Goal: Task Accomplishment & Management: Complete application form

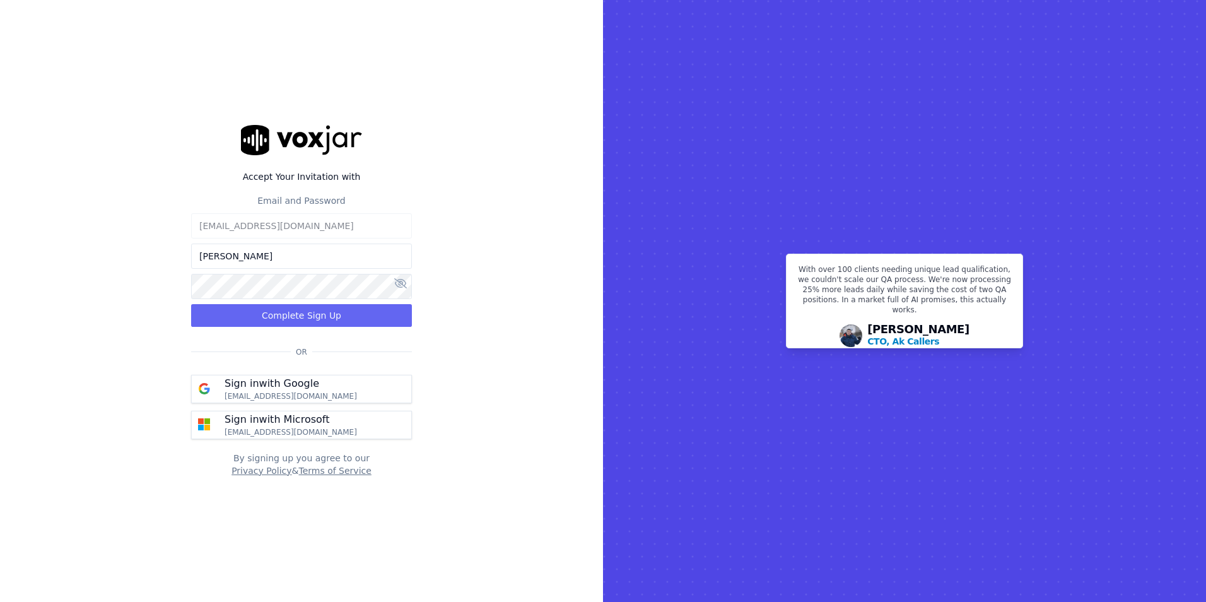
click at [394, 276] on button at bounding box center [400, 283] width 13 height 15
click at [297, 307] on button "Complete Sign Up" at bounding box center [301, 315] width 221 height 23
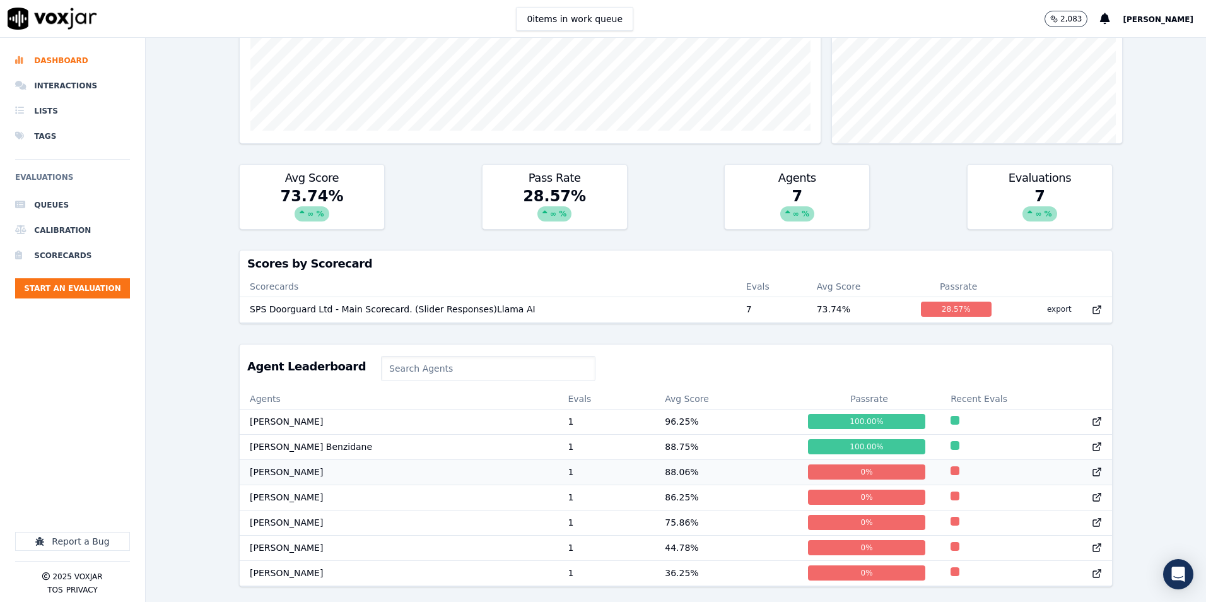
scroll to position [1, 0]
click at [48, 203] on li "Queues" at bounding box center [72, 204] width 115 height 25
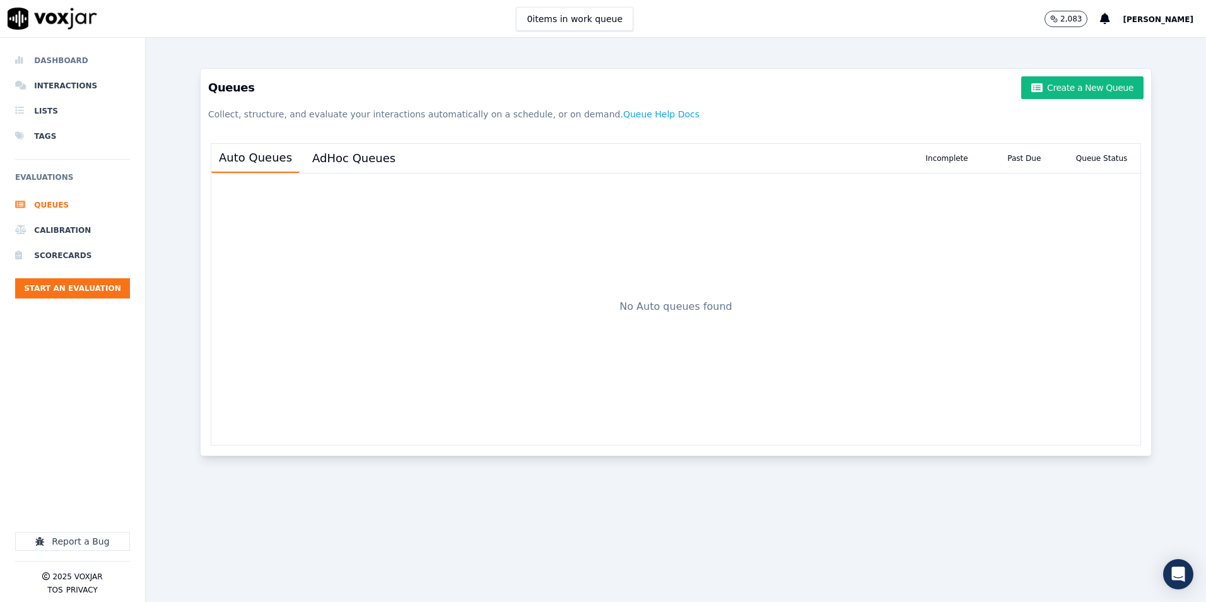
click at [37, 67] on li "Dashboard" at bounding box center [72, 60] width 115 height 25
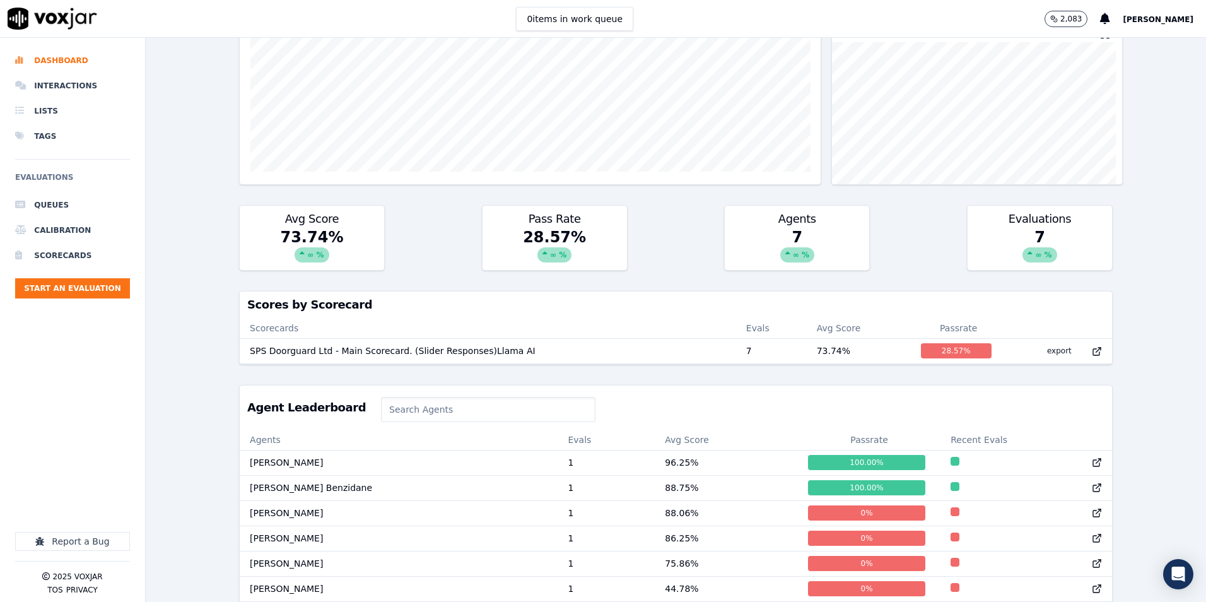
scroll to position [323, 0]
